Goal: Browse casually: Explore the website without a specific task or goal

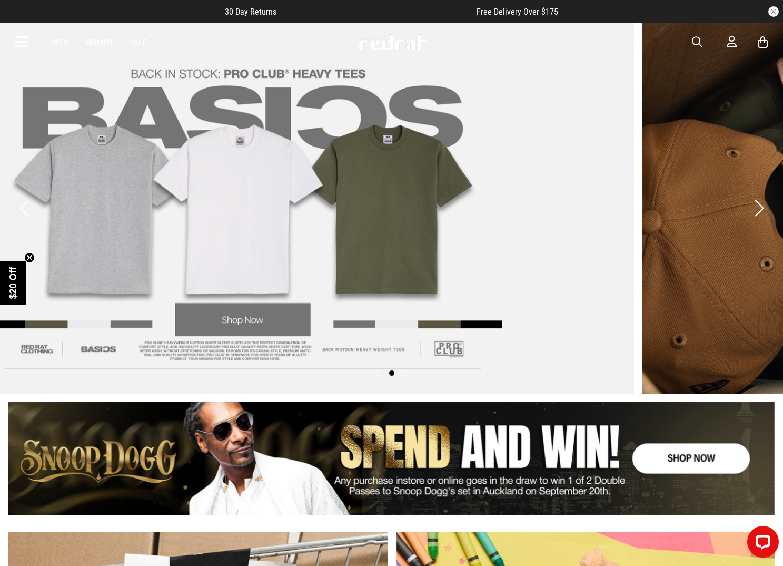
click at [407, 202] on link "2 / 3" at bounding box center [242, 208] width 783 height 372
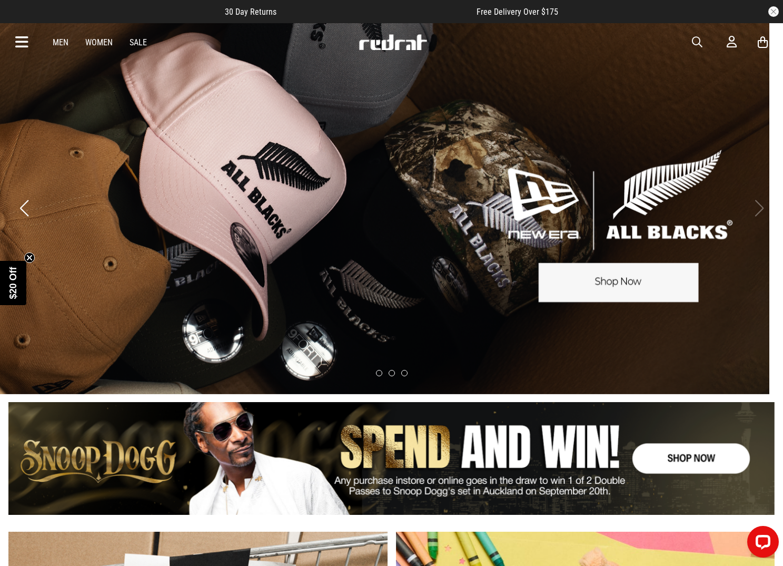
click at [299, 195] on link "3 / 3" at bounding box center [377, 208] width 783 height 372
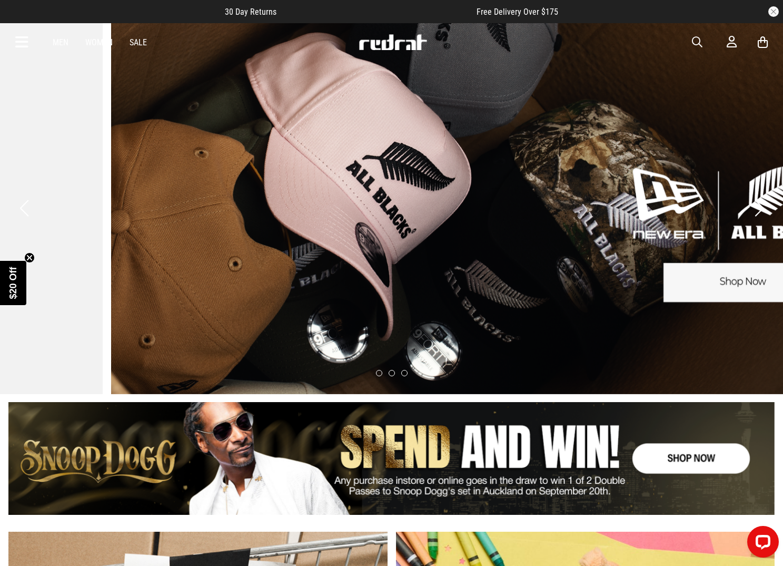
click at [560, 203] on link "3 / 3" at bounding box center [502, 208] width 783 height 372
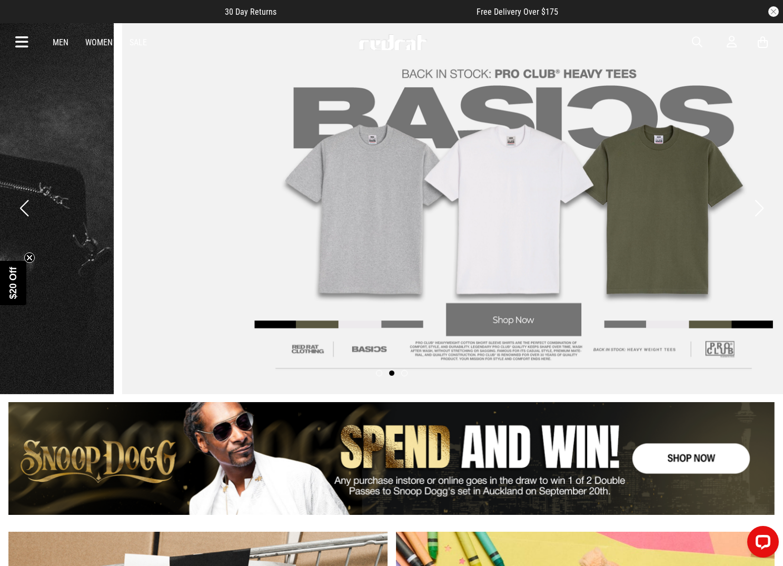
click at [503, 204] on link "2 / 3" at bounding box center [513, 208] width 783 height 372
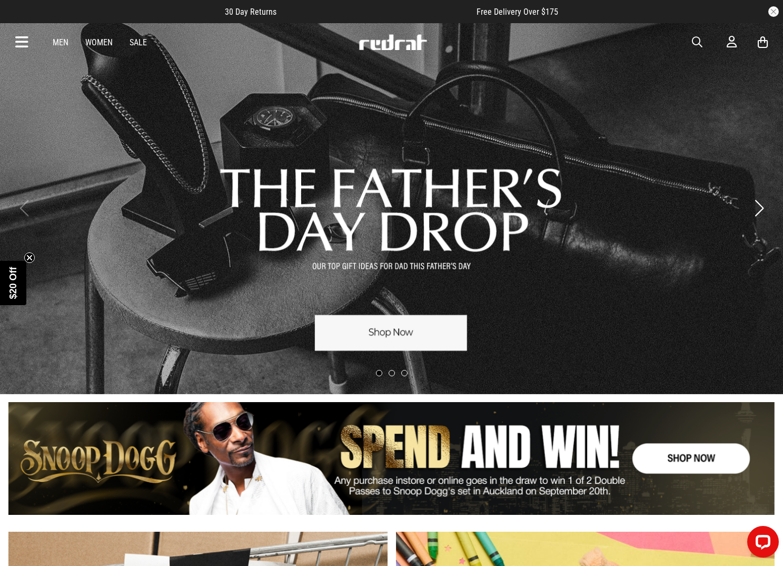
click at [477, 200] on link "1 / 3" at bounding box center [391, 208] width 783 height 372
click at [401, 40] on img at bounding box center [393, 42] width 70 height 16
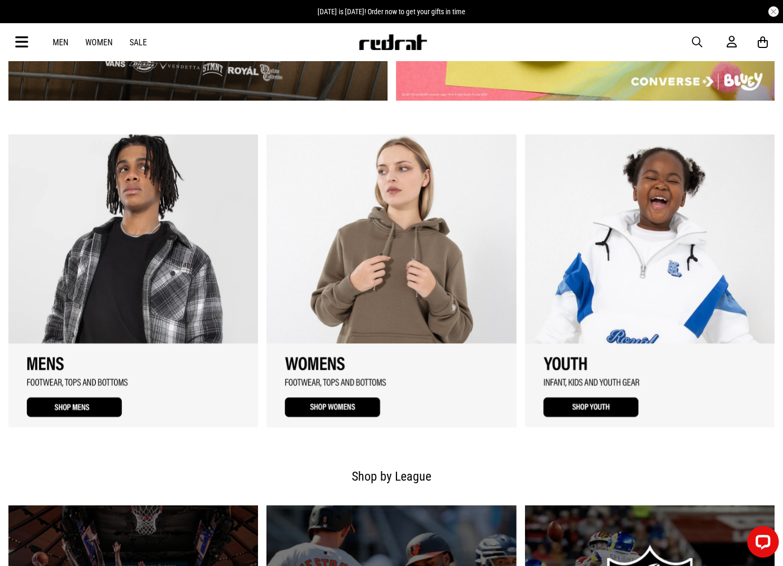
scroll to position [749, 0]
